Goal: Task Accomplishment & Management: Use online tool/utility

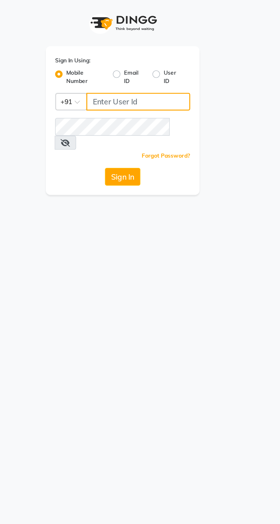
click at [137, 65] on input "Username" at bounding box center [150, 62] width 64 height 11
type input "9056166698"
click at [129, 103] on button "Sign In" at bounding box center [140, 108] width 22 height 11
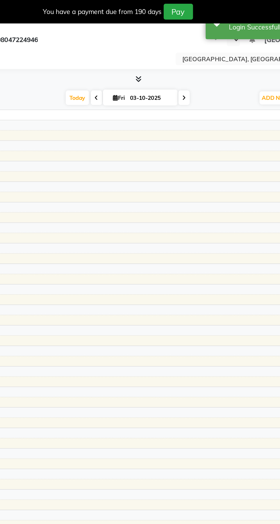
select select "en"
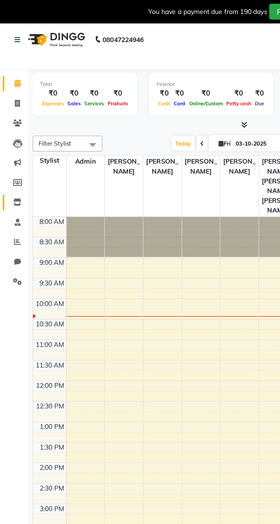
click at [11, 124] on icon at bounding box center [10, 124] width 5 height 4
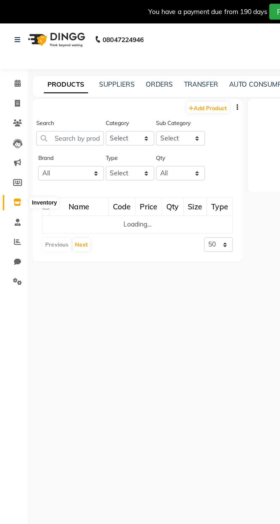
select select
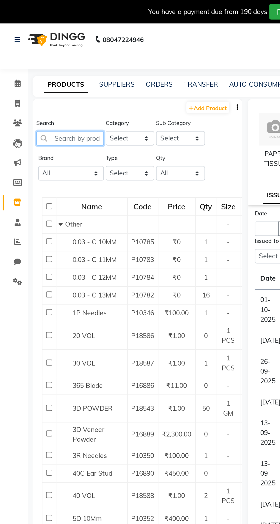
click at [45, 83] on input "text" at bounding box center [42, 84] width 41 height 9
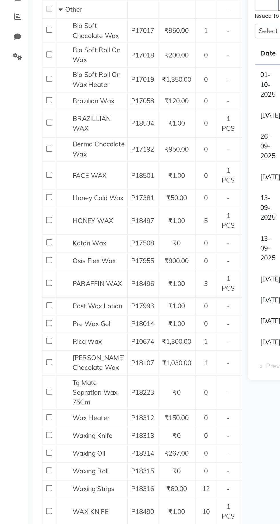
type input "Wax strip"
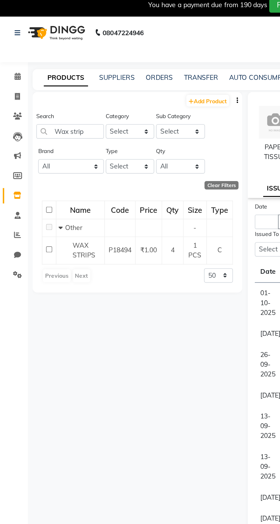
click at [55, 160] on span "WAX STRIPS" at bounding box center [52, 157] width 14 height 11
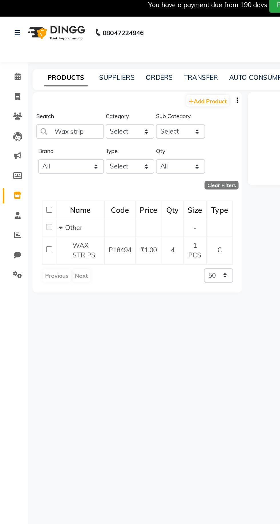
select select
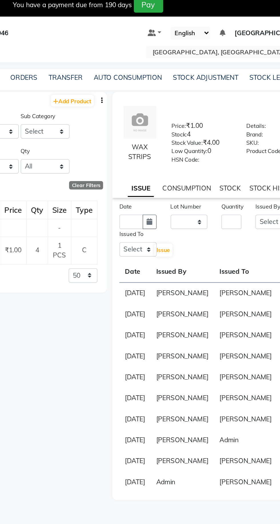
click at [172, 145] on button "button" at bounding box center [175, 140] width 9 height 9
select select "10"
select select "2025"
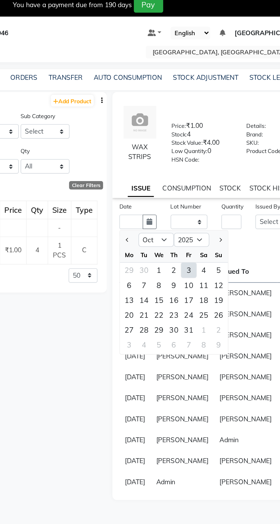
click at [198, 174] on div "3" at bounding box center [198, 169] width 9 height 9
type input "03-10-2025"
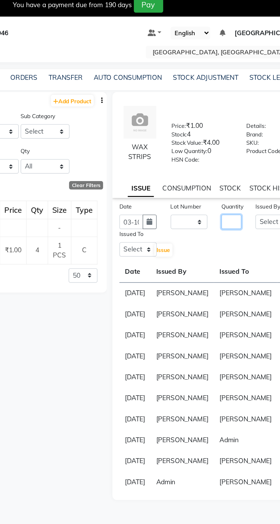
click at [227, 144] on input "number" at bounding box center [225, 140] width 12 height 9
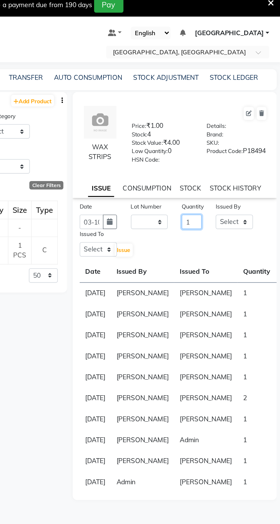
type input "1"
click at [253, 143] on select "Select Admin [PERSON_NAME] [PERSON_NAME] [PERSON_NAME] [PERSON_NAME] [PERSON_NA…" at bounding box center [251, 140] width 23 height 9
select select "86195"
click at [240, 139] on select "Select Admin [PERSON_NAME] [PERSON_NAME] [PERSON_NAME] [PERSON_NAME] [PERSON_NA…" at bounding box center [251, 140] width 23 height 9
click at [169, 158] on select "Select Admin [PERSON_NAME] [PERSON_NAME] [PERSON_NAME] [PERSON_NAME] [PERSON_NA…" at bounding box center [167, 157] width 23 height 9
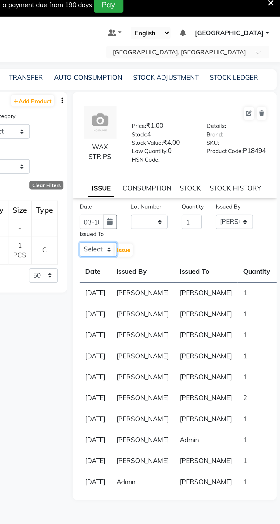
select select "86195"
click at [156, 156] on select "Select Admin [PERSON_NAME] [PERSON_NAME] [PERSON_NAME] [PERSON_NAME] [PERSON_NA…" at bounding box center [167, 157] width 23 height 9
click at [183, 159] on span "Issue" at bounding box center [183, 157] width 8 height 4
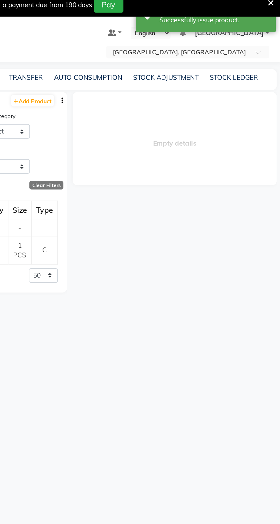
select select
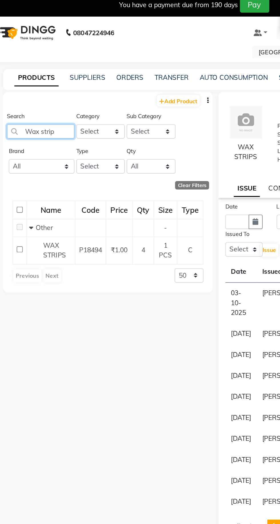
click at [58, 86] on input "Wax strip" at bounding box center [42, 84] width 41 height 9
type input "W"
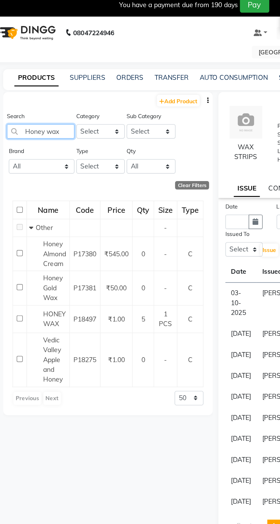
type input "Honey wax"
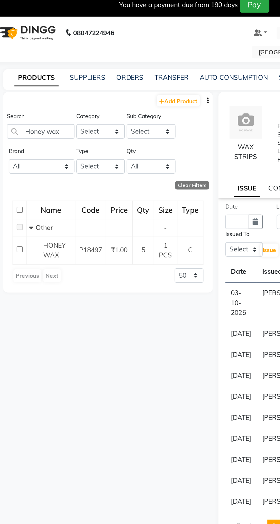
click at [55, 155] on span "HONEY WAX" at bounding box center [52, 157] width 14 height 11
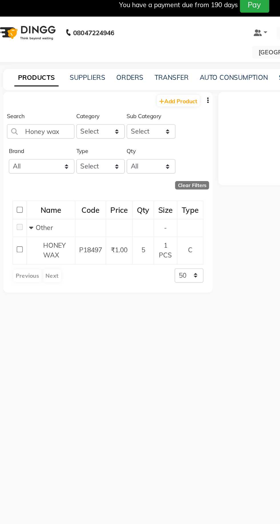
select select
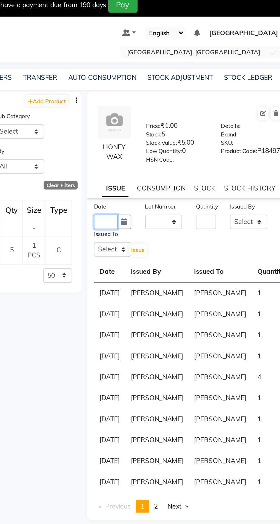
click at [164, 145] on input "text" at bounding box center [163, 140] width 15 height 9
select select "10"
select select "2025"
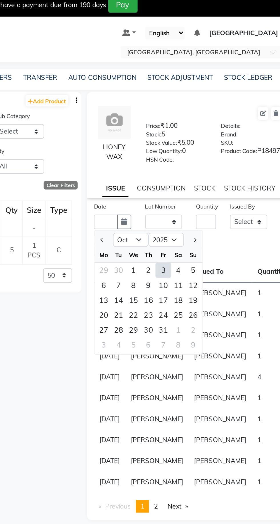
click at [198, 174] on div "3" at bounding box center [198, 169] width 9 height 9
type input "03-10-2025"
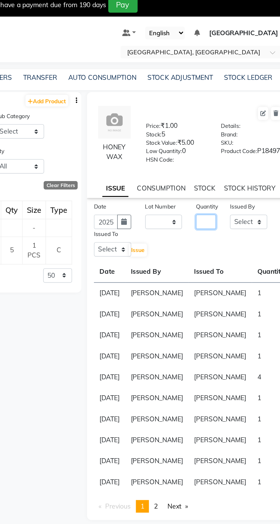
click at [226, 143] on input "number" at bounding box center [225, 140] width 12 height 9
type input "1"
click at [251, 141] on select "Select Admin [PERSON_NAME] [PERSON_NAME] [PERSON_NAME] [PERSON_NAME] [PERSON_NA…" at bounding box center [251, 140] width 23 height 9
select select "86195"
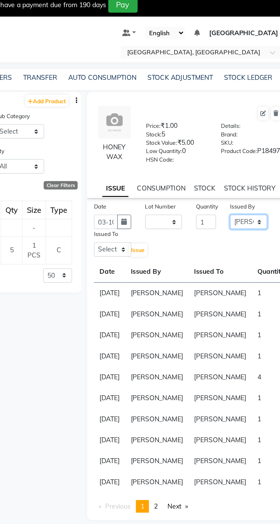
click at [240, 139] on select "Select Admin [PERSON_NAME] [PERSON_NAME] [PERSON_NAME] [PERSON_NAME] [PERSON_NA…" at bounding box center [251, 140] width 23 height 9
click at [164, 159] on select "Select Admin [PERSON_NAME] [PERSON_NAME] [PERSON_NAME] [PERSON_NAME] [PERSON_NA…" at bounding box center [167, 157] width 23 height 9
select select "86195"
click at [156, 156] on select "Select Admin [PERSON_NAME] [PERSON_NAME] [PERSON_NAME] [PERSON_NAME] [PERSON_NA…" at bounding box center [167, 157] width 23 height 9
click at [186, 161] on button "Issue" at bounding box center [183, 157] width 11 height 8
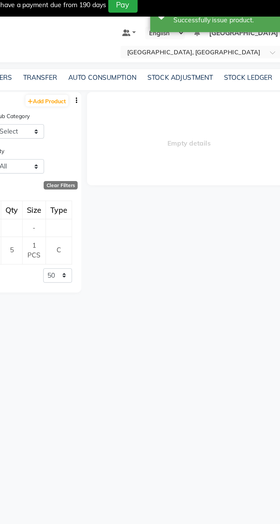
select select
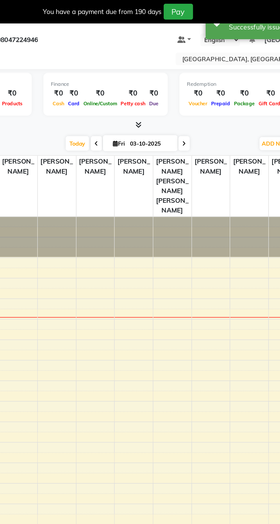
select select "en"
